Goal: Information Seeking & Learning: Learn about a topic

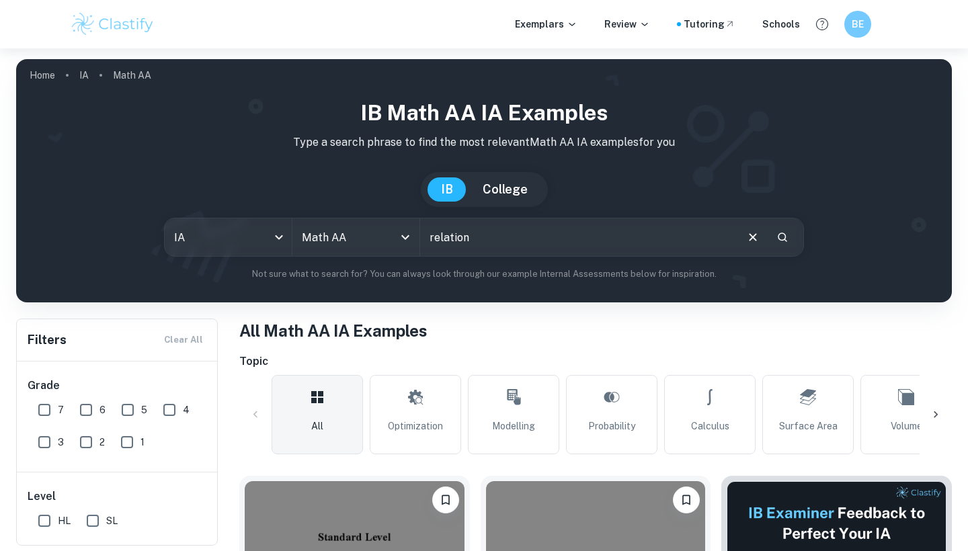
drag, startPoint x: 0, startPoint y: 0, endPoint x: 432, endPoint y: 238, distance: 492.9
click at [432, 238] on input "relation" at bounding box center [577, 238] width 315 height 38
type input "correlation"
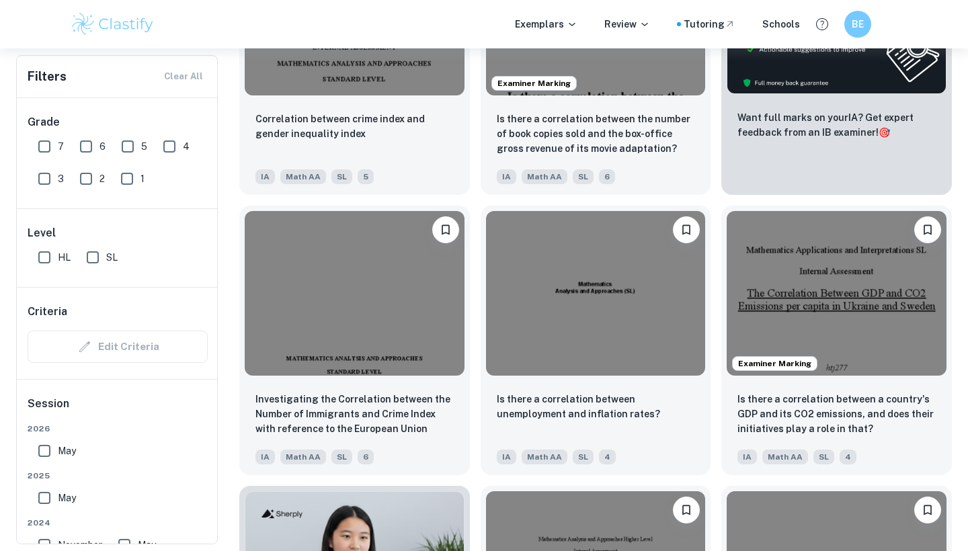
scroll to position [679, 0]
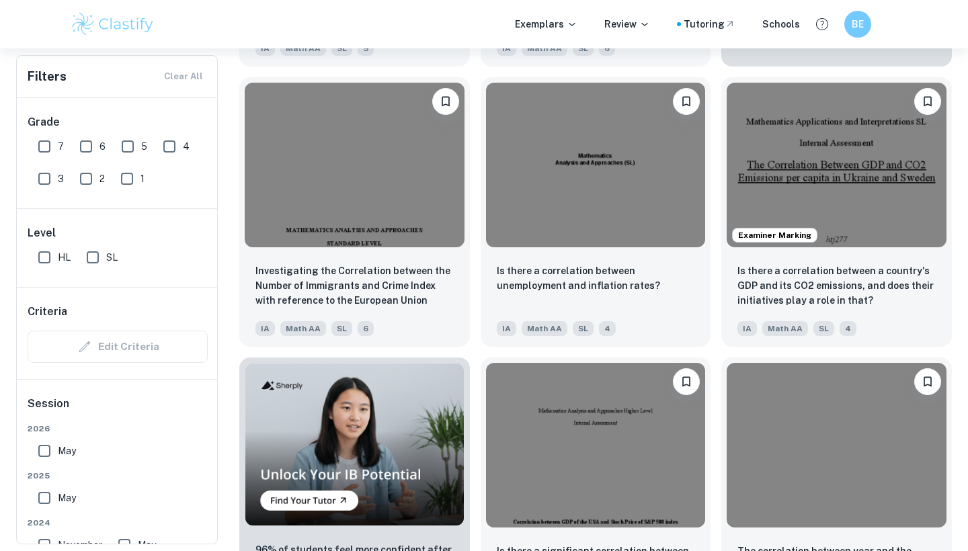
click at [44, 144] on input "7" at bounding box center [44, 146] width 27 height 27
checkbox input "true"
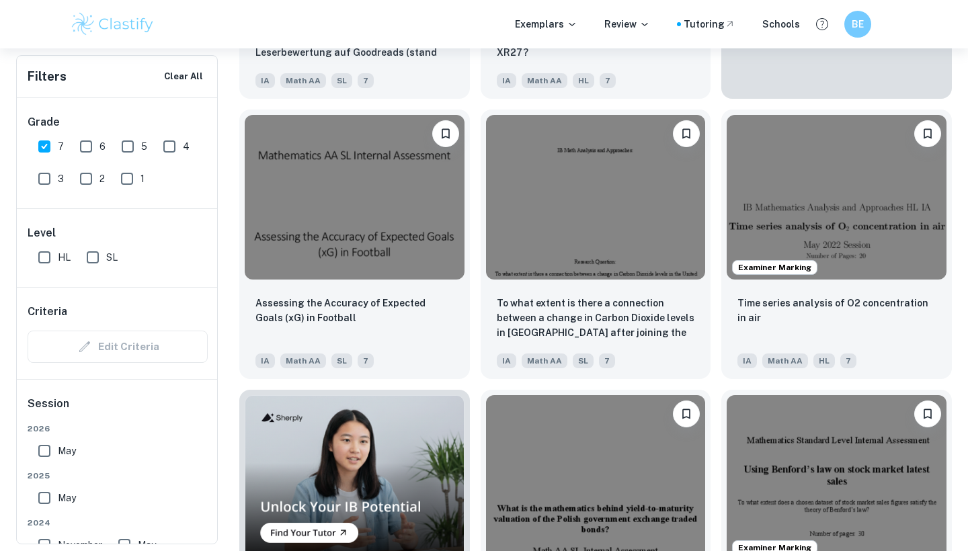
click at [94, 262] on input "SL" at bounding box center [92, 257] width 27 height 27
checkbox input "true"
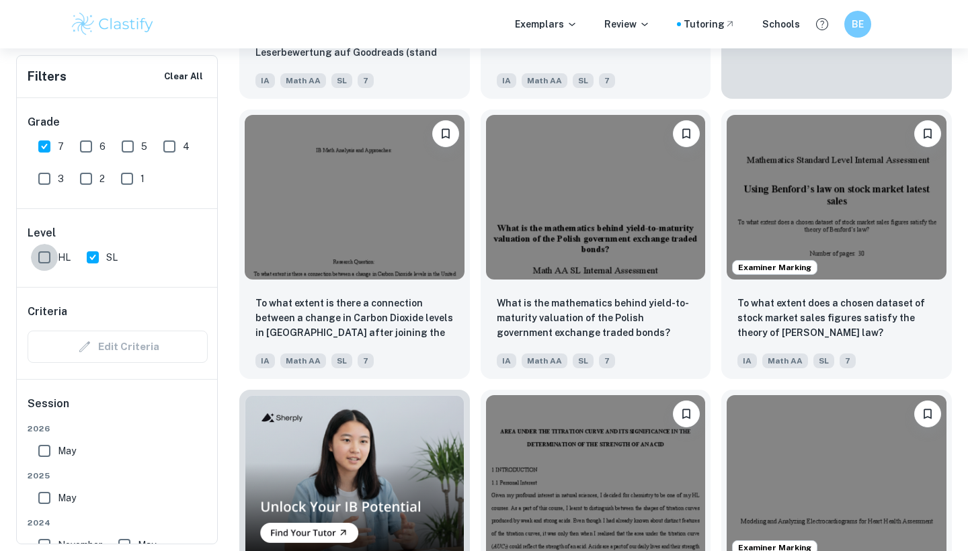
click at [37, 256] on input "HL" at bounding box center [44, 257] width 27 height 27
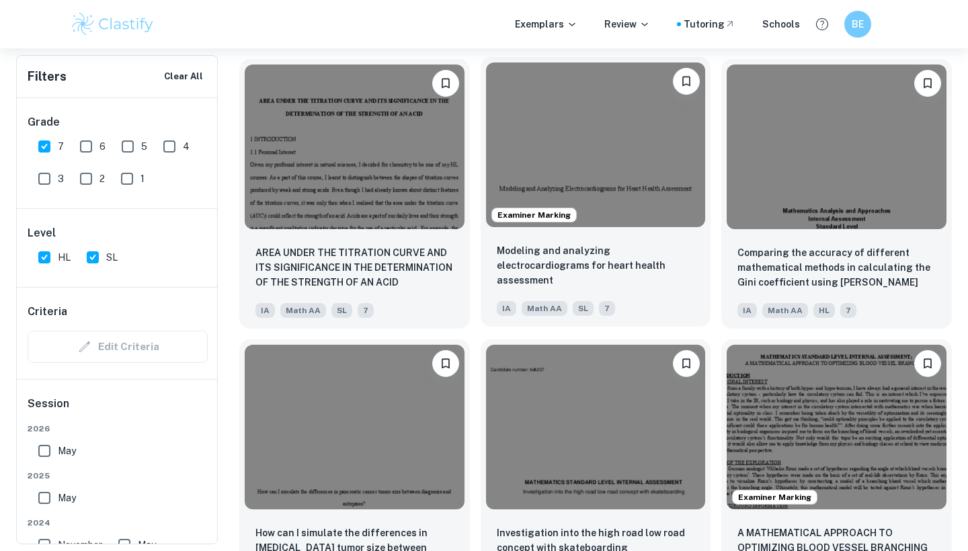
scroll to position [1294, 0]
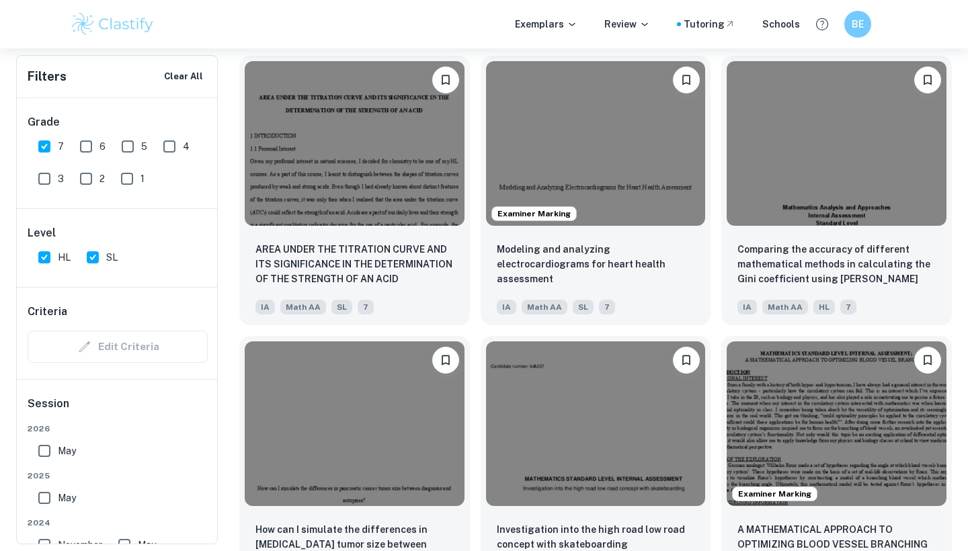
click at [44, 258] on input "HL" at bounding box center [44, 257] width 27 height 27
checkbox input "false"
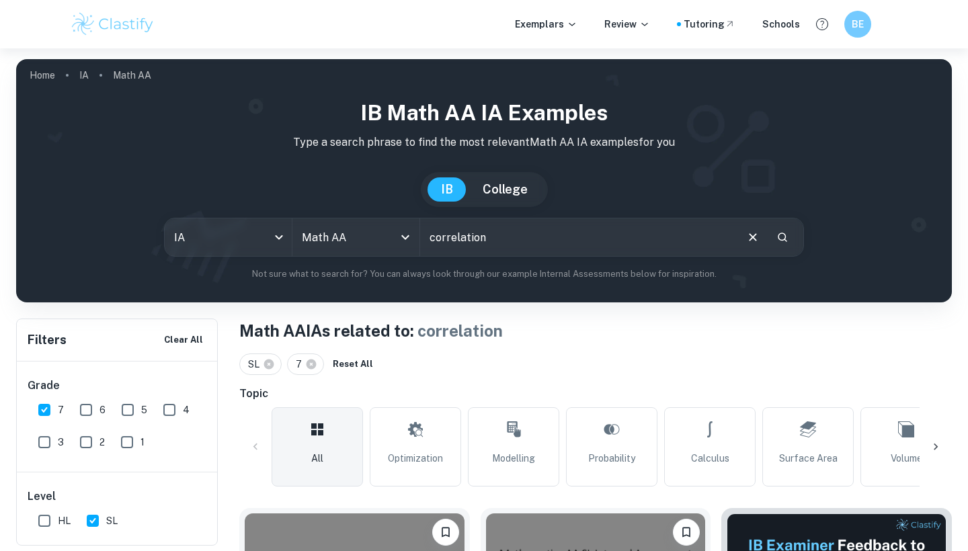
scroll to position [0, 0]
click at [533, 227] on input "correlation" at bounding box center [577, 238] width 315 height 38
click at [499, 243] on input "correlation" at bounding box center [577, 238] width 315 height 38
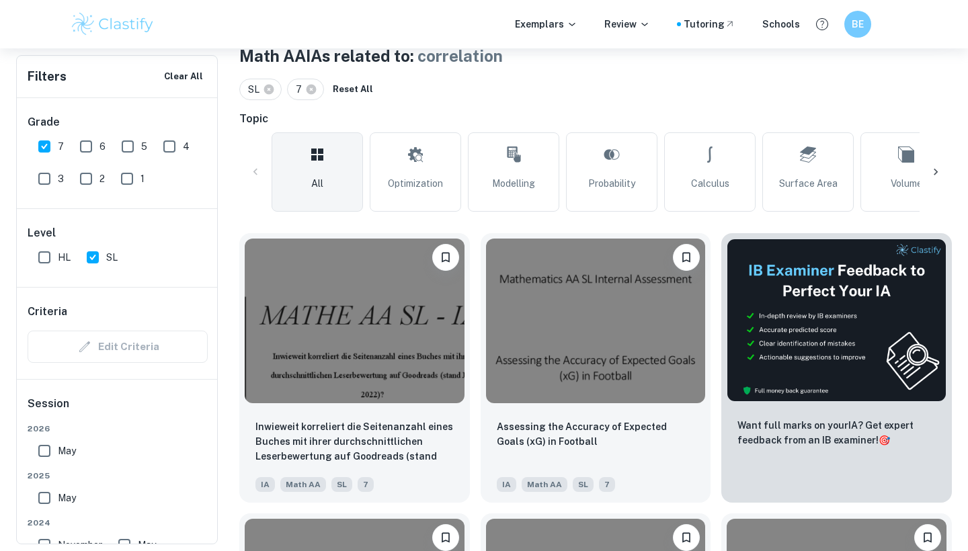
scroll to position [223, 0]
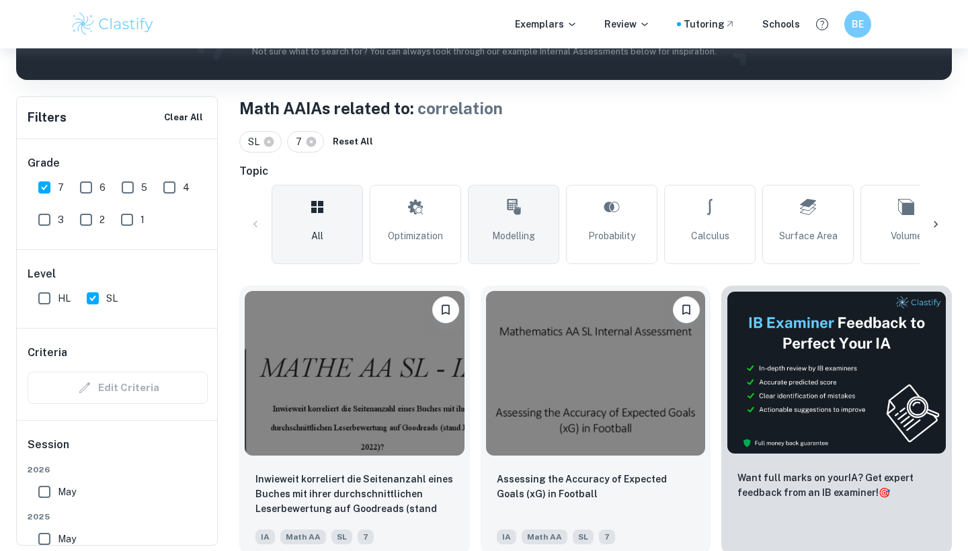
click at [509, 221] on icon at bounding box center [514, 207] width 16 height 32
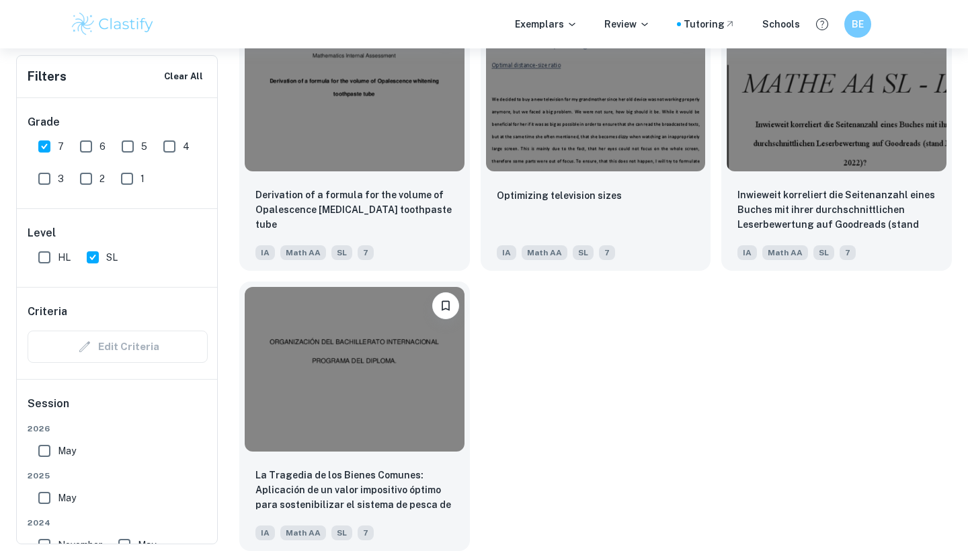
scroll to position [3030, 0]
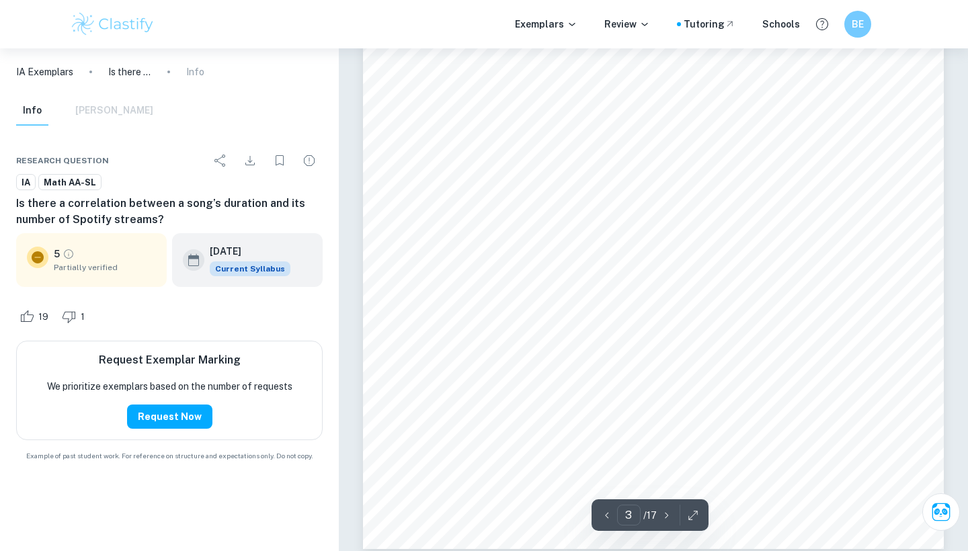
scroll to position [2085, 0]
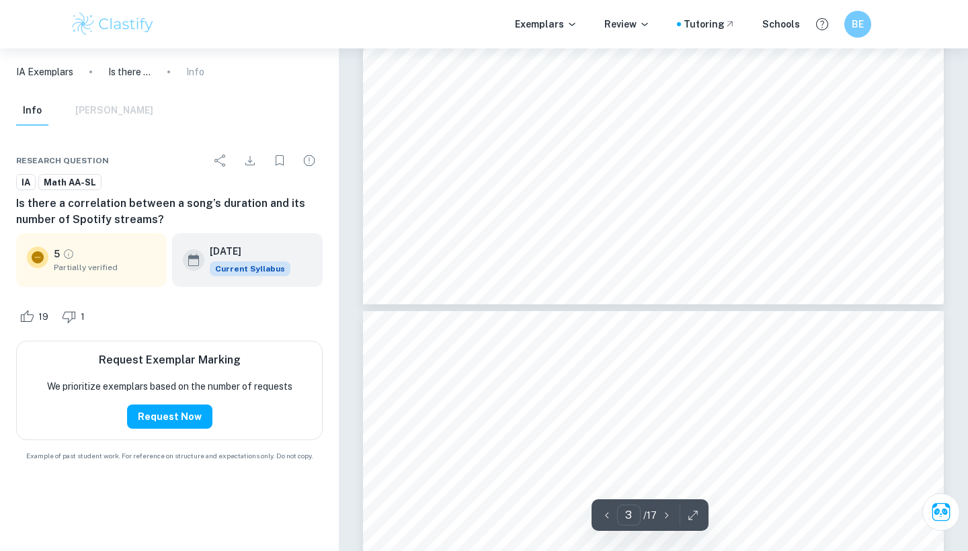
type input "4"
